Goal: Transaction & Acquisition: Purchase product/service

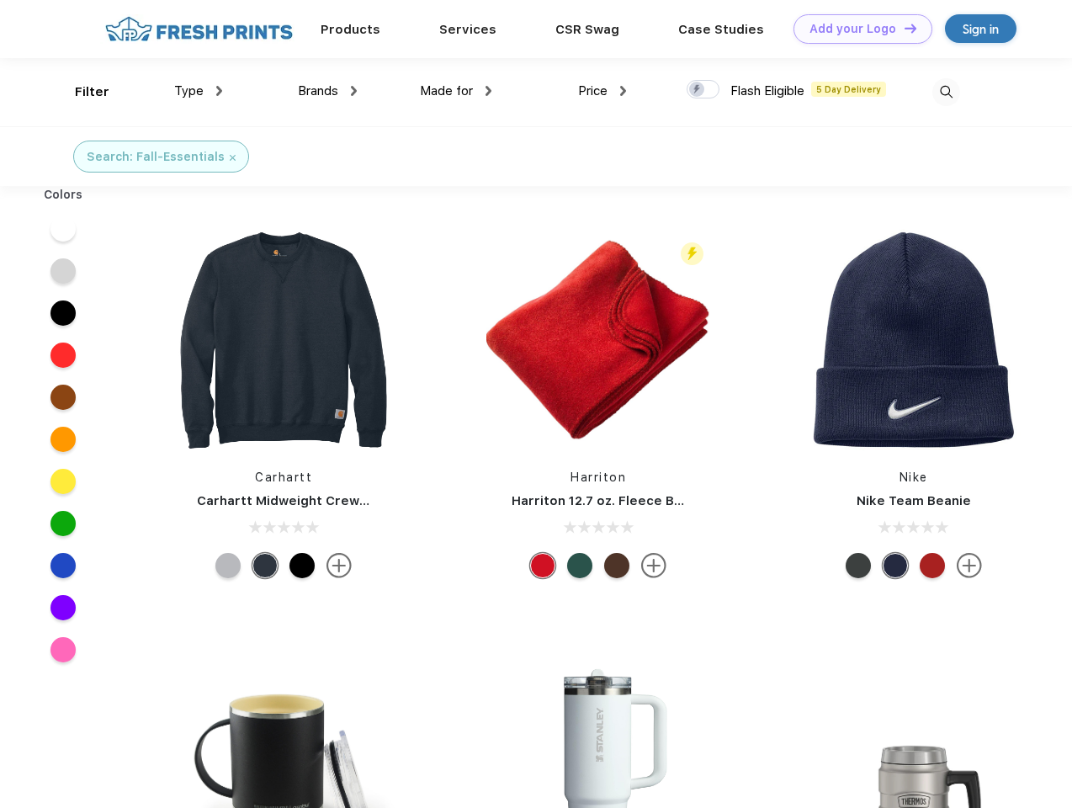
scroll to position [1, 0]
click at [857, 29] on link "Add your Logo Design Tool" at bounding box center [863, 28] width 139 height 29
click at [0, 0] on div "Design Tool" at bounding box center [0, 0] width 0 height 0
click at [903, 28] on link "Add your Logo Design Tool" at bounding box center [863, 28] width 139 height 29
click at [81, 92] on div "Filter" at bounding box center [92, 91] width 35 height 19
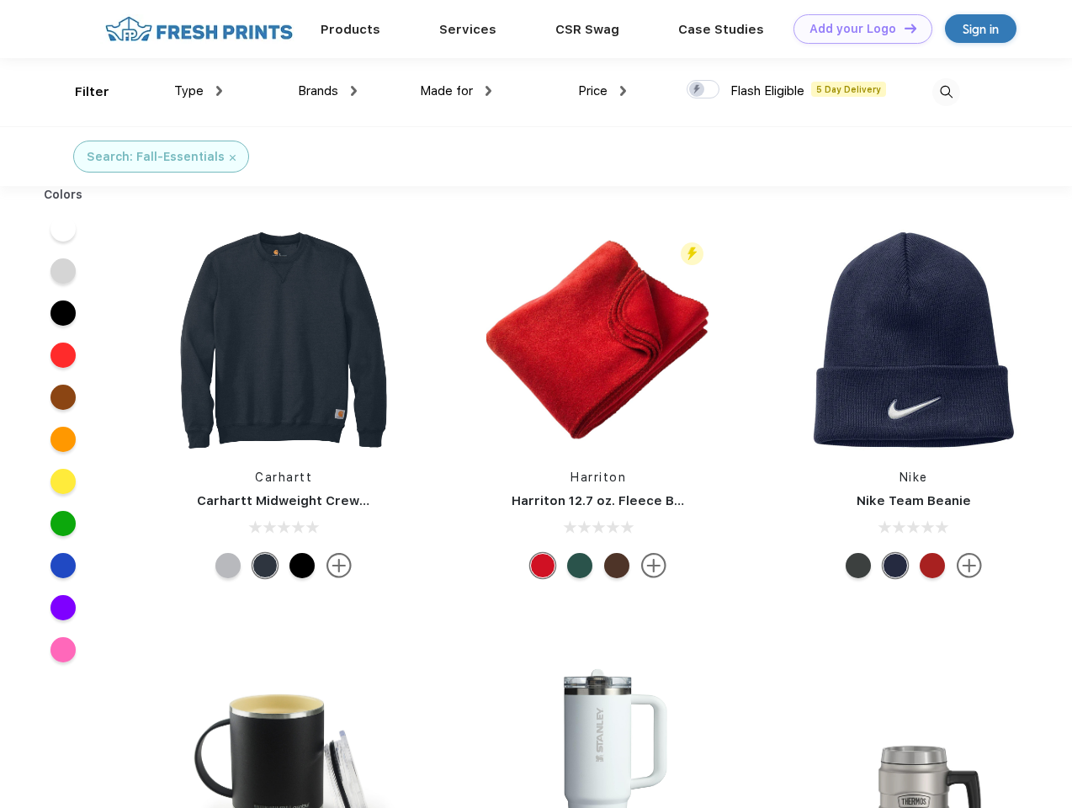
click at [199, 91] on span "Type" at bounding box center [188, 90] width 29 height 15
click at [327, 91] on span "Brands" at bounding box center [318, 90] width 40 height 15
click at [456, 91] on span "Made for" at bounding box center [446, 90] width 53 height 15
click at [603, 91] on span "Price" at bounding box center [592, 90] width 29 height 15
click at [704, 90] on div at bounding box center [703, 89] width 33 height 19
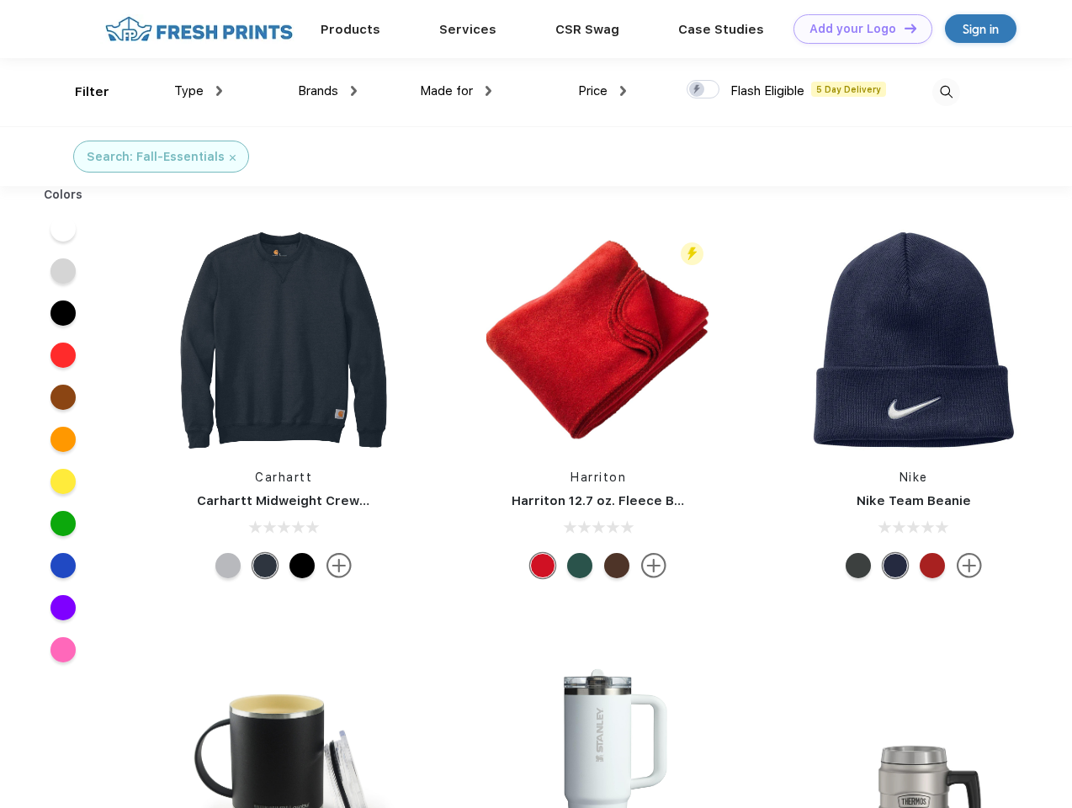
click at [698, 90] on input "checkbox" at bounding box center [692, 84] width 11 height 11
click at [946, 92] on img at bounding box center [946, 92] width 28 height 28
